Goal: Information Seeking & Learning: Learn about a topic

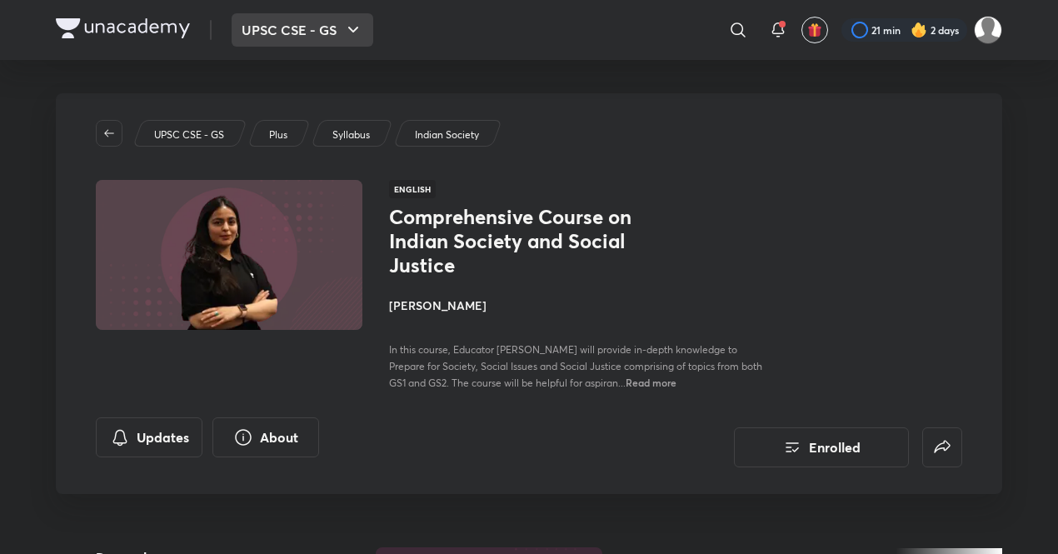
click at [315, 26] on button "UPSC CSE - GS" at bounding box center [303, 29] width 142 height 33
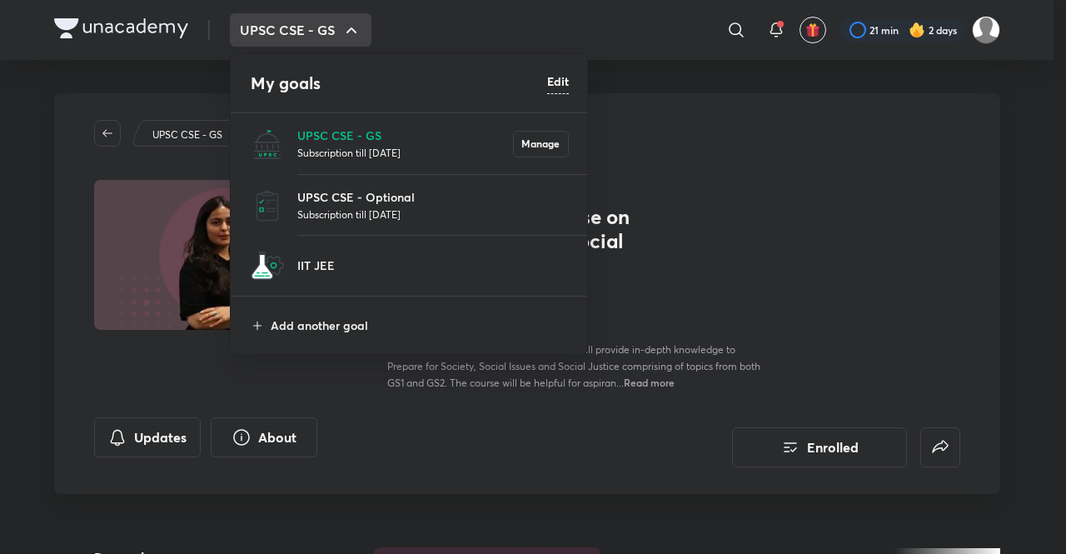
click at [349, 207] on p "Subscription till 1 Jun 2026" at bounding box center [433, 214] width 272 height 17
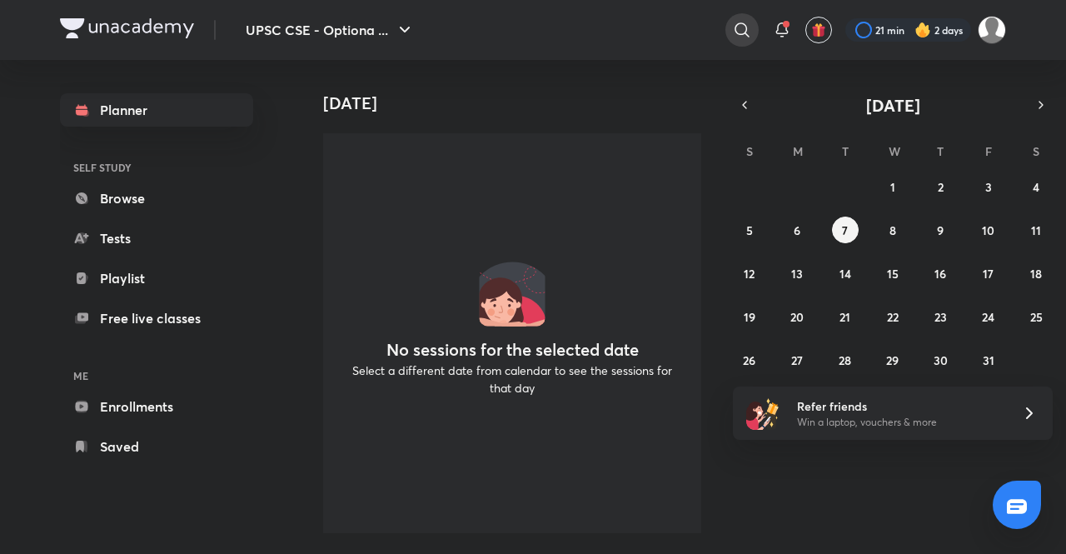
click at [732, 35] on icon at bounding box center [742, 30] width 20 height 20
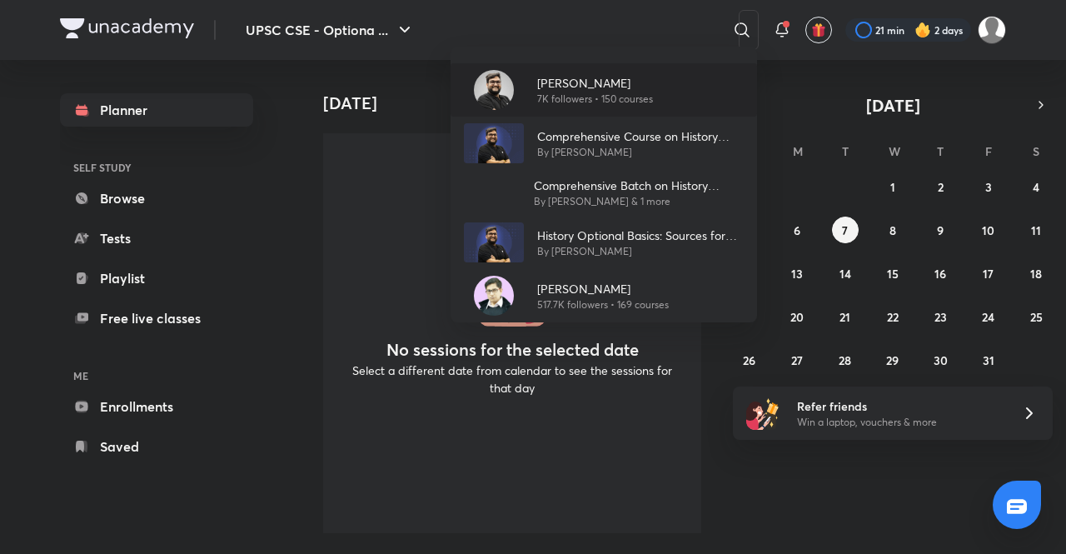
click at [505, 99] on img at bounding box center [494, 90] width 40 height 40
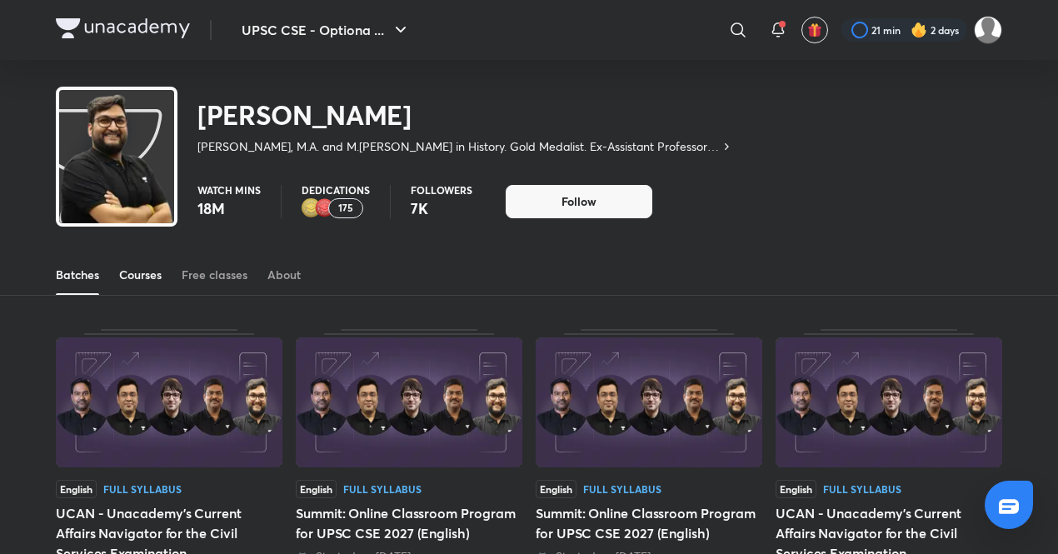
click at [138, 281] on div "Courses" at bounding box center [140, 275] width 42 height 17
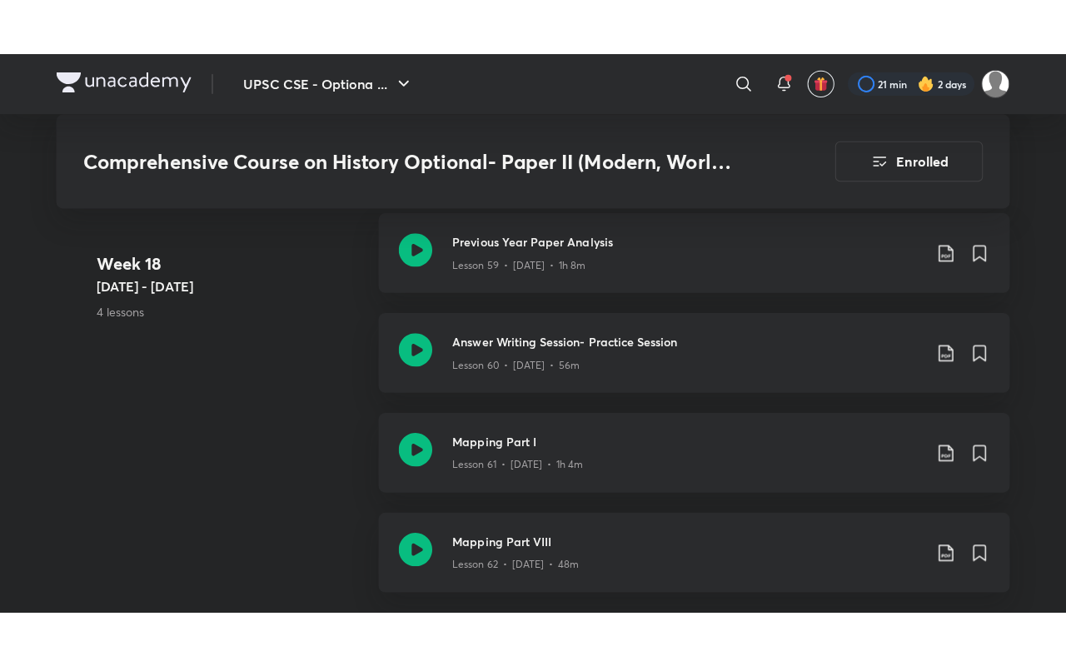
scroll to position [8313, 0]
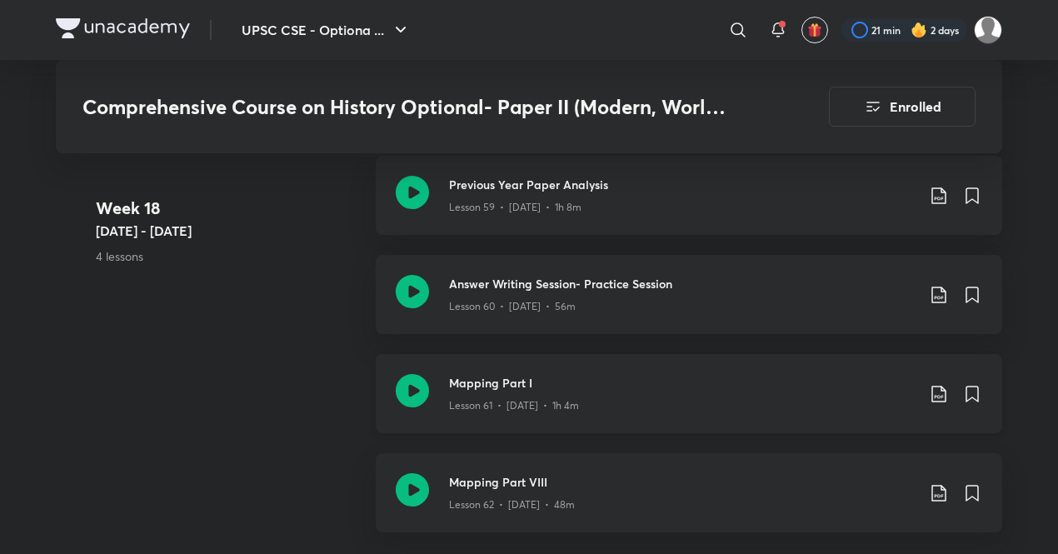
click at [406, 374] on icon at bounding box center [412, 390] width 33 height 33
